Goal: Use online tool/utility: Utilize a website feature to perform a specific function

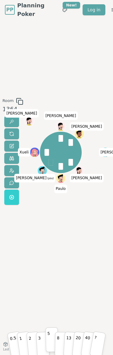
click at [47, 337] on button "5" at bounding box center [51, 340] width 13 height 25
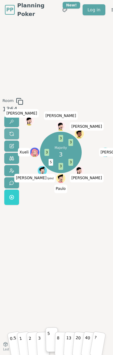
click at [14, 134] on button at bounding box center [11, 133] width 15 height 11
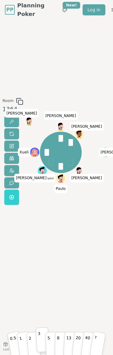
click at [39, 334] on p "3" at bounding box center [39, 339] width 4 height 21
click at [10, 130] on button at bounding box center [11, 133] width 15 height 11
click at [39, 341] on p "3" at bounding box center [39, 339] width 4 height 21
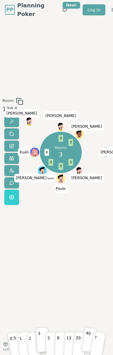
click at [86, 339] on p "40" at bounding box center [87, 339] width 8 height 21
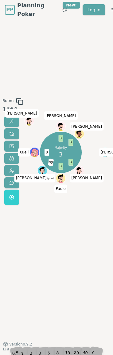
click at [40, 348] on div "3" at bounding box center [42, 342] width 10 height 19
click at [37, 351] on div "2" at bounding box center [33, 342] width 11 height 19
click at [12, 131] on span at bounding box center [11, 133] width 5 height 5
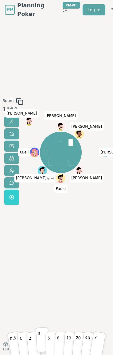
click at [39, 338] on p "3" at bounding box center [39, 339] width 4 height 21
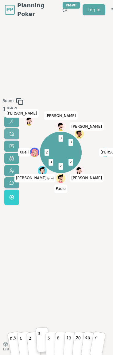
click at [12, 132] on span at bounding box center [11, 133] width 5 height 5
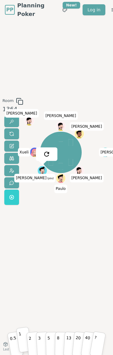
click at [21, 339] on button "1" at bounding box center [23, 340] width 15 height 26
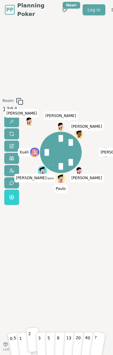
click at [31, 346] on p "2" at bounding box center [30, 340] width 5 height 21
click at [39, 337] on p "3" at bounding box center [39, 339] width 4 height 21
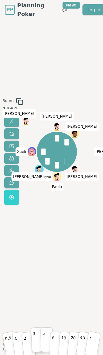
click at [42, 337] on button "5" at bounding box center [46, 340] width 13 height 25
click at [37, 343] on button "3" at bounding box center [38, 339] width 14 height 25
click at [29, 348] on button "2" at bounding box center [28, 339] width 15 height 25
click at [11, 288] on div "Room 1364 johanna Joe Paulo Alex (you) Xueli dean Brian Luiz Felicio 0.5 1 2 3 …" at bounding box center [51, 182] width 103 height 325
click at [27, 337] on button "2" at bounding box center [28, 339] width 15 height 25
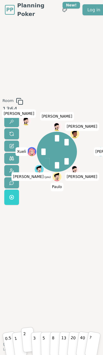
click at [24, 338] on p "2" at bounding box center [25, 340] width 5 height 21
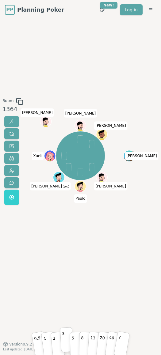
click at [67, 342] on button "3" at bounding box center [67, 339] width 14 height 25
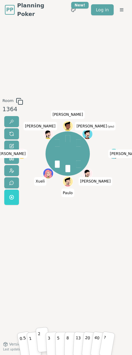
click at [41, 341] on button "2" at bounding box center [43, 339] width 15 height 25
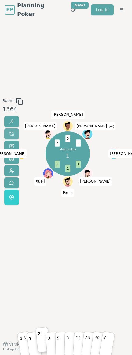
click at [14, 132] on span at bounding box center [11, 133] width 5 height 5
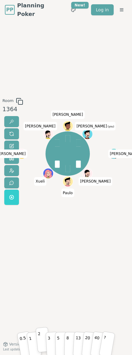
click at [37, 339] on button "2" at bounding box center [43, 339] width 15 height 25
click at [48, 339] on p "3" at bounding box center [49, 339] width 4 height 21
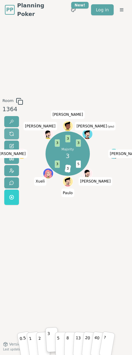
click at [9, 134] on span at bounding box center [11, 133] width 5 height 5
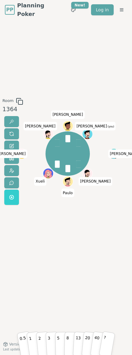
drag, startPoint x: 48, startPoint y: 336, endPoint x: 59, endPoint y: 301, distance: 36.6
click at [48, 336] on p "3" at bounding box center [50, 344] width 4 height 21
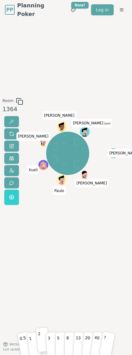
click at [41, 346] on p "2" at bounding box center [40, 340] width 5 height 21
click at [33, 346] on button "1" at bounding box center [33, 340] width 15 height 26
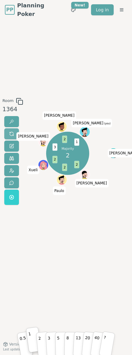
click at [17, 130] on button at bounding box center [11, 133] width 15 height 11
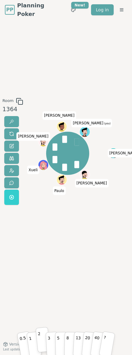
click at [42, 341] on button "2" at bounding box center [43, 339] width 15 height 25
click at [12, 130] on button at bounding box center [11, 133] width 15 height 11
click at [51, 343] on button "3" at bounding box center [52, 339] width 14 height 25
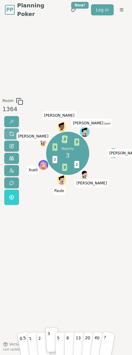
click at [10, 132] on span at bounding box center [11, 133] width 5 height 5
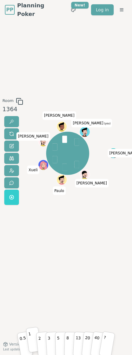
click at [30, 344] on p "1" at bounding box center [30, 340] width 5 height 21
click at [13, 133] on span at bounding box center [11, 133] width 5 height 5
click at [48, 338] on button "3" at bounding box center [52, 339] width 14 height 25
click at [38, 341] on p "2" at bounding box center [40, 340] width 5 height 21
click at [44, 345] on button "2" at bounding box center [43, 339] width 15 height 25
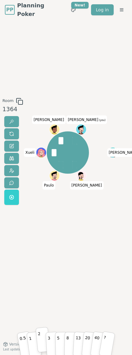
click at [41, 337] on button "2" at bounding box center [43, 339] width 15 height 25
click at [51, 339] on button "3" at bounding box center [52, 339] width 14 height 25
